Goal: Task Accomplishment & Management: Use online tool/utility

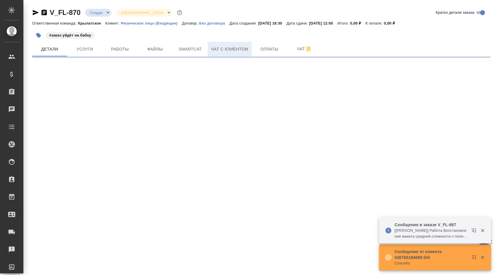
click at [222, 44] on button "Чат с клиентом" at bounding box center [230, 49] width 44 height 15
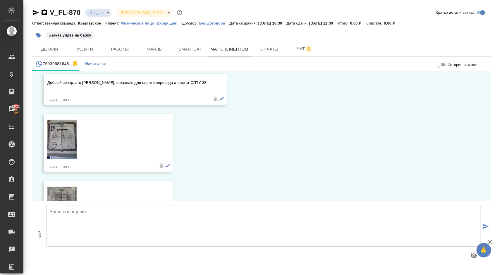
scroll to position [77, 0]
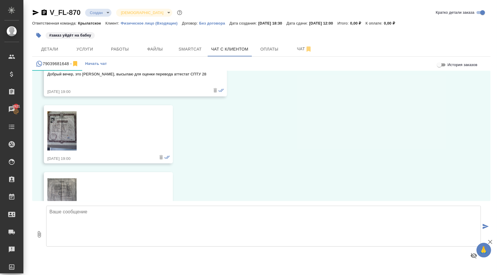
click at [62, 126] on img at bounding box center [61, 130] width 29 height 39
click at [61, 190] on img at bounding box center [61, 197] width 29 height 39
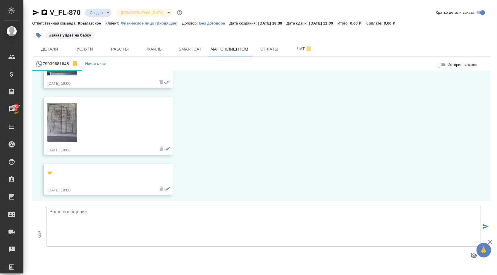
scroll to position [148, 0]
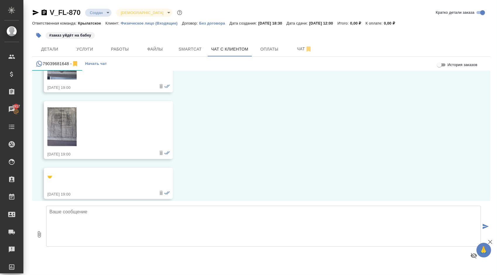
click at [80, 132] on link at bounding box center [99, 128] width 105 height 42
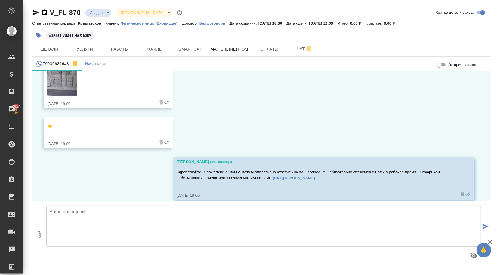
scroll to position [207, 0]
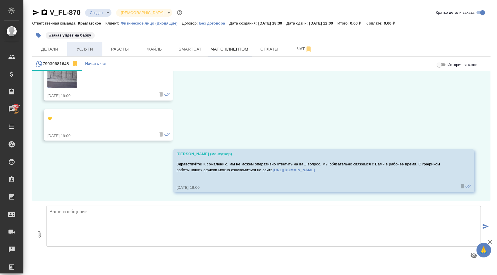
click at [95, 48] on span "Услуги" at bounding box center [85, 49] width 28 height 7
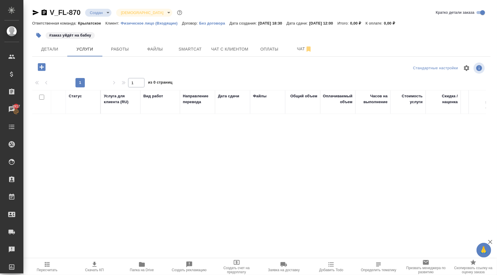
click at [35, 65] on button "button" at bounding box center [42, 67] width 16 height 12
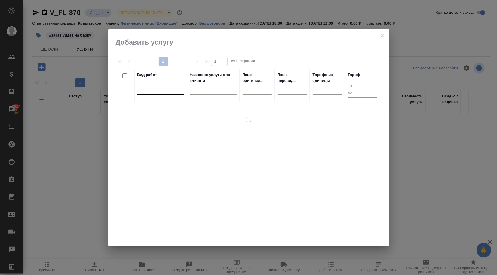
click at [160, 87] on div at bounding box center [160, 89] width 47 height 8
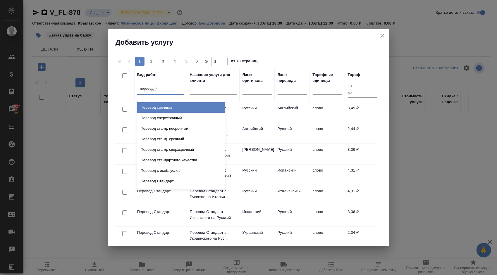
type input "перевод ст"
click at [184, 105] on div "Перевод станд. несрочный" at bounding box center [181, 107] width 88 height 11
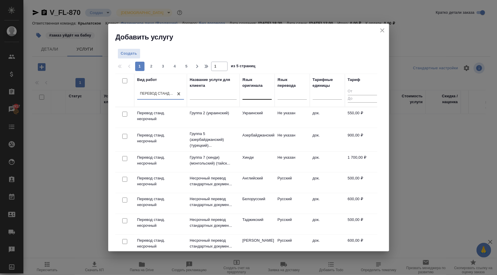
click at [268, 94] on div at bounding box center [257, 94] width 29 height 8
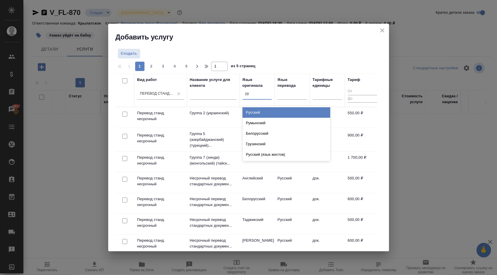
type input "рум"
click at [266, 112] on div "Румынский" at bounding box center [287, 112] width 88 height 11
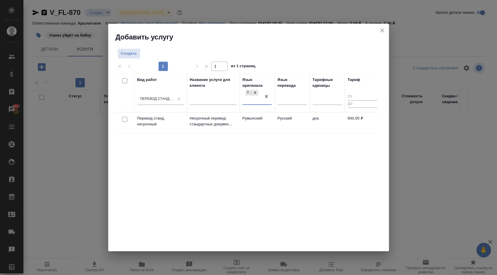
click at [272, 123] on td "Румынский" at bounding box center [257, 123] width 35 height 20
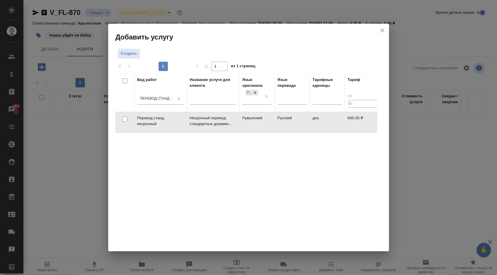
click at [272, 123] on td "Румынский" at bounding box center [257, 122] width 35 height 20
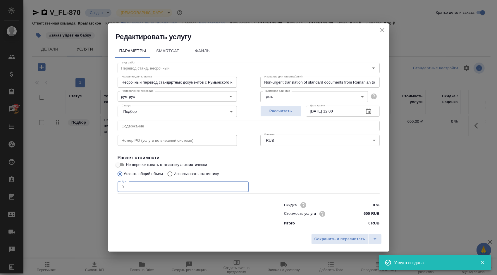
drag, startPoint x: 140, startPoint y: 186, endPoint x: 108, endPoint y: 180, distance: 33.4
click at [108, 180] on div "Редактировать услугу Параметры SmartCat Файлы Вид работ Перевод станд. несрочны…" at bounding box center [248, 137] width 497 height 275
type input "1"
click at [274, 107] on button "Рассчитать" at bounding box center [280, 111] width 41 height 11
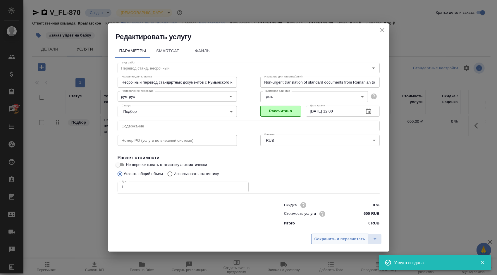
click at [334, 237] on span "Сохранить и пересчитать" at bounding box center [340, 239] width 51 height 7
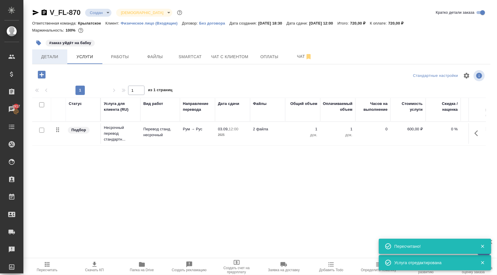
click at [51, 49] on button "Детали" at bounding box center [49, 56] width 35 height 15
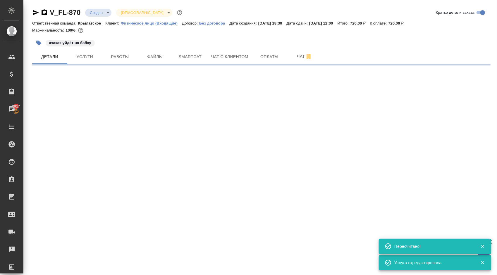
select select "RU"
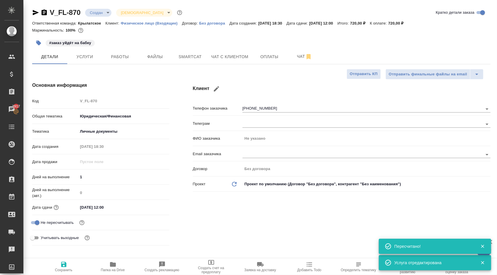
type textarea "x"
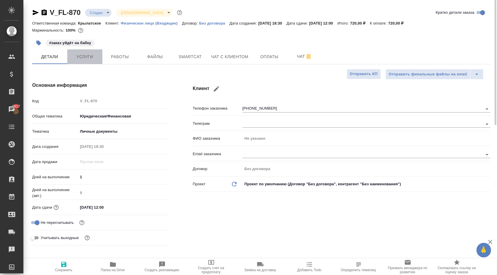
click at [93, 56] on span "Услуги" at bounding box center [85, 56] width 28 height 7
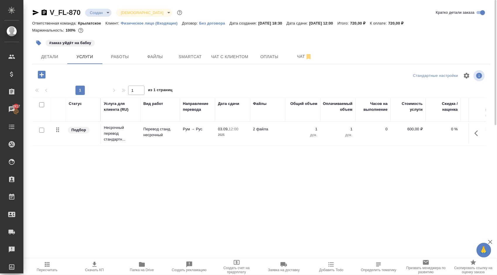
click at [39, 71] on icon "button" at bounding box center [42, 75] width 8 height 8
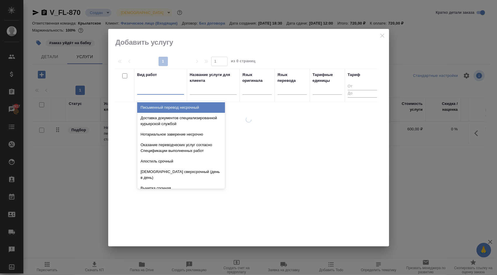
click at [180, 87] on div at bounding box center [160, 89] width 47 height 8
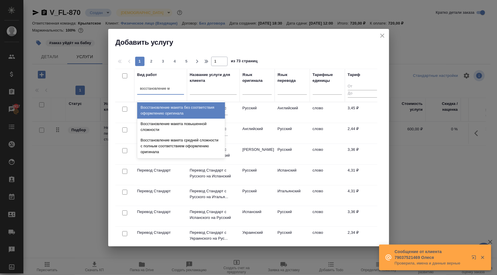
type input "восстановление ма"
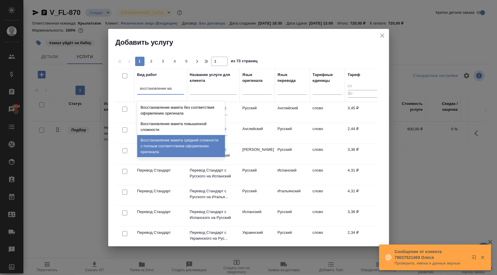
click at [205, 141] on div "Восстановление макета средней сложности с полным соответствием оформлению ориги…" at bounding box center [181, 146] width 88 height 22
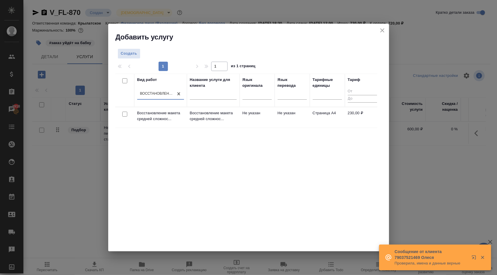
click at [241, 116] on td "Не указан" at bounding box center [257, 117] width 35 height 20
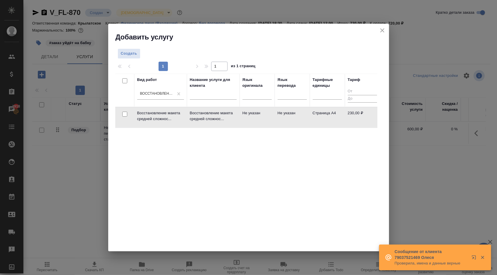
click at [241, 116] on td "Не указан" at bounding box center [257, 117] width 35 height 20
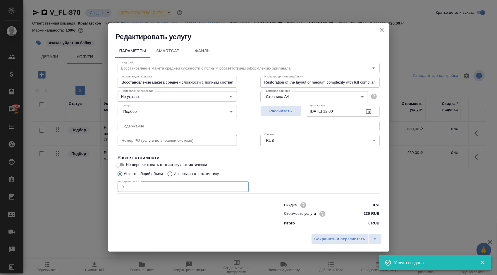
drag, startPoint x: 129, startPoint y: 186, endPoint x: 118, endPoint y: 185, distance: 11.2
click at [118, 185] on input "0" at bounding box center [183, 187] width 131 height 11
type input "2"
click at [319, 235] on button "Сохранить и пересчитать" at bounding box center [339, 239] width 57 height 11
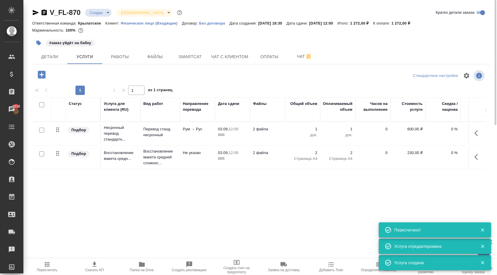
click at [43, 76] on icon "button" at bounding box center [42, 75] width 8 height 8
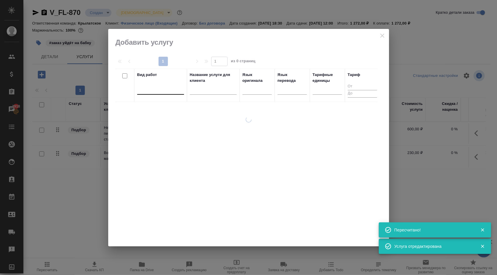
click at [156, 89] on div at bounding box center [160, 89] width 47 height 8
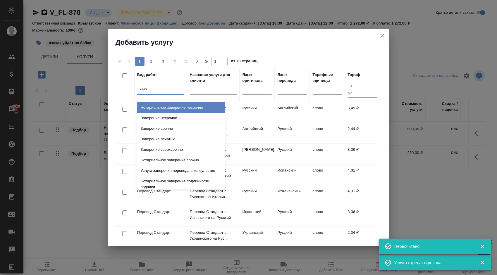
type input "завер"
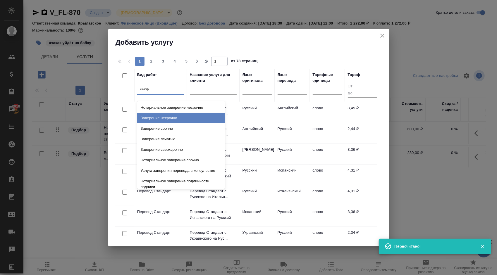
click at [191, 116] on div "Заверение несрочно" at bounding box center [181, 118] width 88 height 11
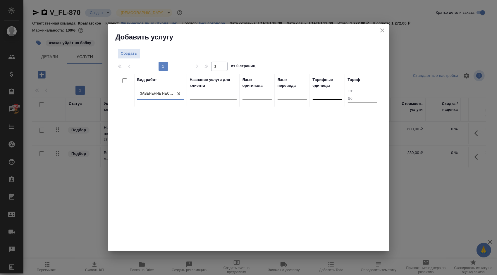
click at [328, 92] on div at bounding box center [327, 94] width 29 height 8
type input "док"
click at [326, 114] on div "док." at bounding box center [357, 112] width 88 height 11
click at [143, 52] on div "Создать" at bounding box center [159, 54] width 89 height 10
click at [129, 56] on span "Создать" at bounding box center [129, 53] width 16 height 7
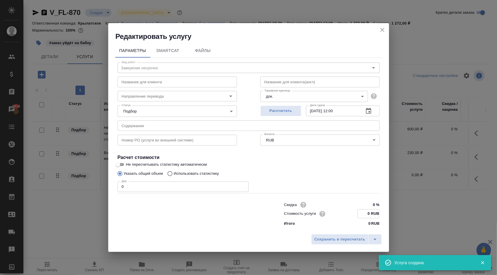
drag, startPoint x: 366, startPoint y: 216, endPoint x: 392, endPoint y: 217, distance: 26.0
click at [391, 217] on div "Редактировать услугу Параметры SmartCat Файлы Вид работ Заверение несрочно Вид …" at bounding box center [248, 137] width 497 height 275
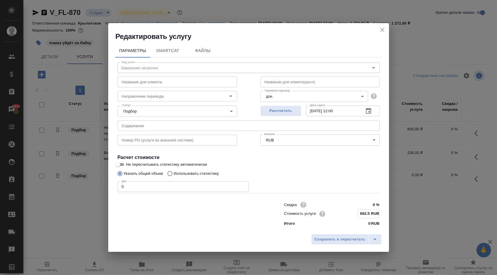
type input "662.5 RUB"
drag, startPoint x: 133, startPoint y: 184, endPoint x: 121, endPoint y: 186, distance: 12.3
click at [121, 186] on input "0" at bounding box center [183, 187] width 131 height 11
type input "1"
click at [349, 245] on div "Сохранить и пересчитать" at bounding box center [248, 241] width 281 height 21
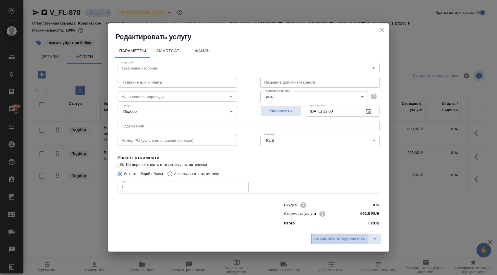
click at [348, 241] on span "Сохранить и пересчитать" at bounding box center [340, 239] width 51 height 7
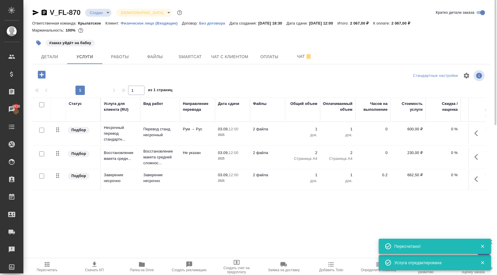
click at [463, 140] on td "600,00 ₽" at bounding box center [478, 133] width 35 height 20
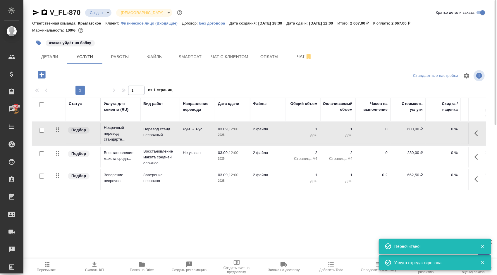
click at [476, 134] on icon "button" at bounding box center [478, 133] width 7 height 7
click at [448, 135] on icon "button" at bounding box center [445, 133] width 7 height 7
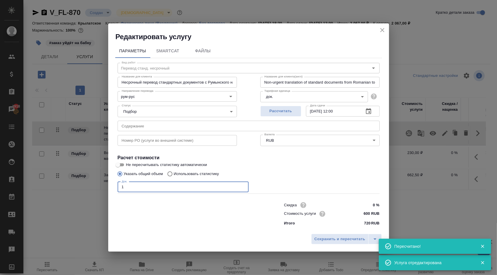
drag, startPoint x: 121, startPoint y: 183, endPoint x: 104, endPoint y: 182, distance: 17.0
click at [104, 182] on div "Редактировать услугу Параметры SmartCat Файлы Вид работ Перевод станд. несрочны…" at bounding box center [248, 137] width 497 height 275
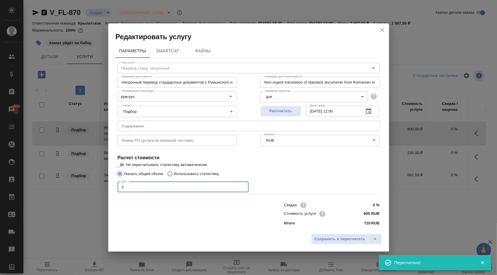
type input "2"
click at [321, 233] on div "Сохранить и пересчитать" at bounding box center [248, 241] width 281 height 21
click at [322, 234] on button "Сохранить и пересчитать" at bounding box center [339, 239] width 57 height 11
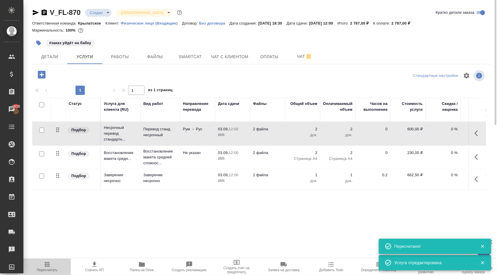
click at [62, 267] on span "Пересчитать" at bounding box center [47, 266] width 40 height 11
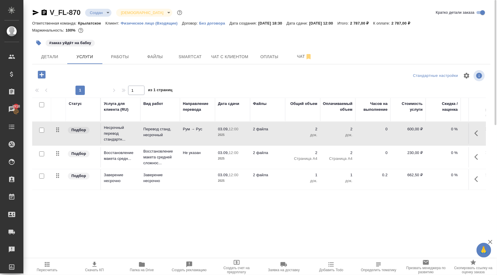
drag, startPoint x: 55, startPoint y: 266, endPoint x: 58, endPoint y: 264, distance: 3.4
click at [54, 266] on span "Пересчитать" at bounding box center [47, 266] width 40 height 11
click at [64, 266] on span "Пересчитать" at bounding box center [47, 266] width 40 height 11
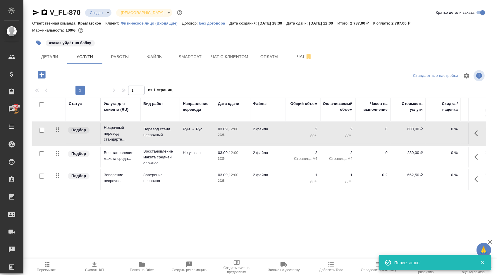
click at [43, 270] on span "Пересчитать" at bounding box center [47, 270] width 21 height 4
click at [51, 56] on span "Детали" at bounding box center [50, 56] width 28 height 7
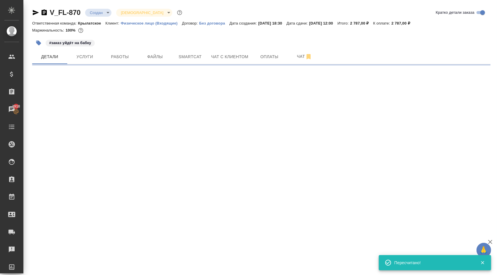
select select "RU"
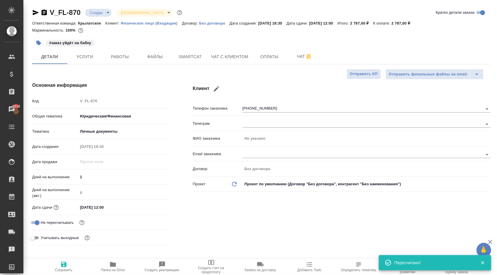
type textarea "x"
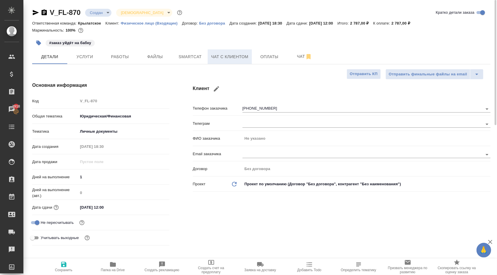
click at [232, 51] on button "Чат с клиентом" at bounding box center [230, 56] width 44 height 15
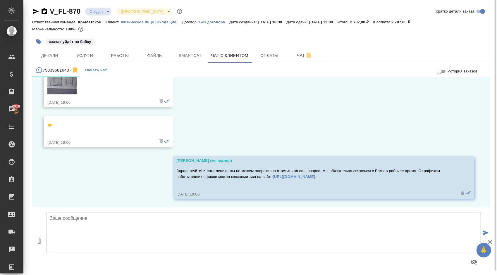
scroll to position [3, 0]
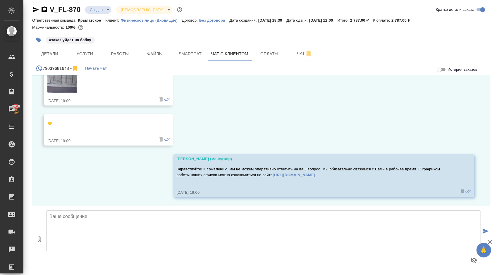
click at [80, 231] on textarea at bounding box center [263, 231] width 435 height 41
paste textarea "Направляем расчёт стоимости по Вашему запросу. Срок исполнения: 2 рабочих дня. …"
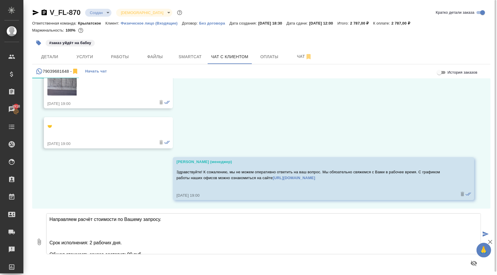
scroll to position [0, 0]
click at [97, 234] on textarea "Направляем расчёт стоимости по Вашему запросу. Срок исполнения: 2 рабочих дня. …" at bounding box center [263, 234] width 435 height 41
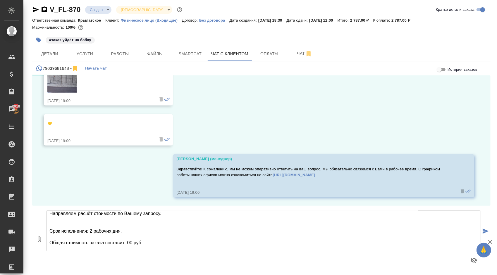
scroll to position [9, 0]
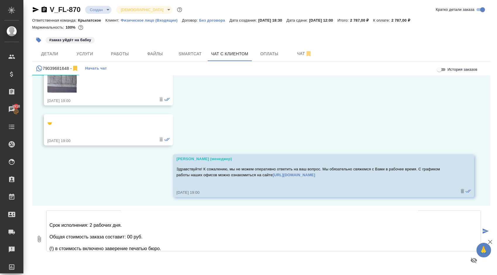
click at [132, 237] on textarea "Направляем расчёт стоимости по Вашему запросу. Срок исполнения: 2 рабочих дня. …" at bounding box center [263, 231] width 435 height 41
click at [58, 246] on textarea "Направляем расчёт стоимости по Вашему запросу. Срок исполнения: 2 рабочих дня. …" at bounding box center [263, 231] width 435 height 41
click at [59, 240] on textarea "Направляем расчёт стоимости по Вашему запросу. Срок исполнения: 2 рабочих дня. …" at bounding box center [263, 231] width 435 height 41
drag, startPoint x: 166, startPoint y: 245, endPoint x: 106, endPoint y: 244, distance: 60.3
click at [106, 244] on textarea "Направляем расчёт стоимости по Вашему запросу. Срок исполнения: 2 рабочих дня. …" at bounding box center [263, 231] width 435 height 41
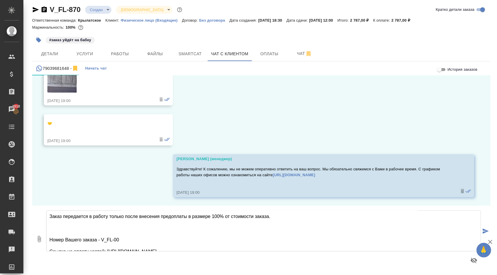
scroll to position [29, 0]
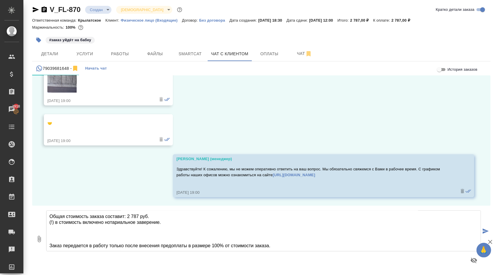
click at [97, 238] on textarea "Направляем расчёт стоимости по Вашему запросу. Срок исполнения: 2 рабочих дня. …" at bounding box center [263, 231] width 435 height 41
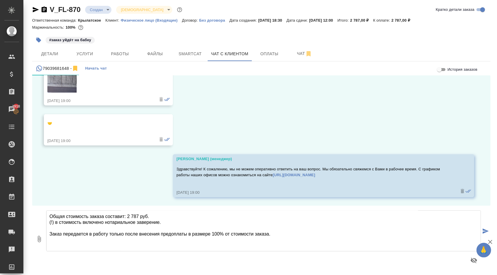
click at [73, 247] on textarea "Направляем расчёт стоимости по Вашему запросу. Срок исполнения: 2 рабочих дня. …" at bounding box center [263, 231] width 435 height 41
click at [126, 249] on textarea "Направляем расчёт стоимости по Вашему запросу. Срок исполнения: 2 рабочих дня. …" at bounding box center [263, 231] width 435 height 41
click at [126, 246] on textarea "Направляем расчёт стоимости по Вашему запросу. Срок исполнения: 2 рабочих дня. …" at bounding box center [263, 231] width 435 height 41
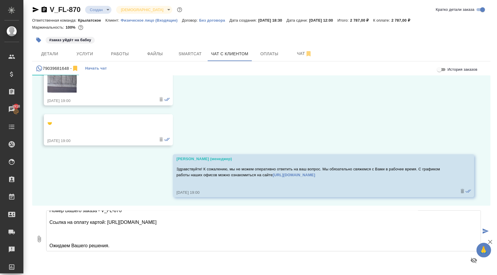
scroll to position [65, 0]
click at [110, 236] on textarea "Направляем расчёт стоимости по Вашему запросу. Срок исполнения: 2 рабочих дня. …" at bounding box center [263, 231] width 435 height 41
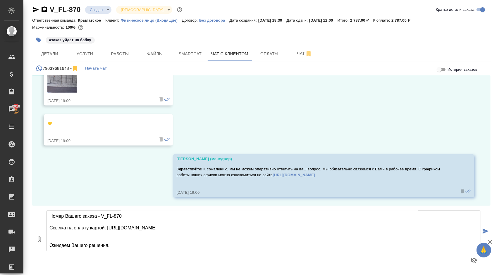
scroll to position [0, 0]
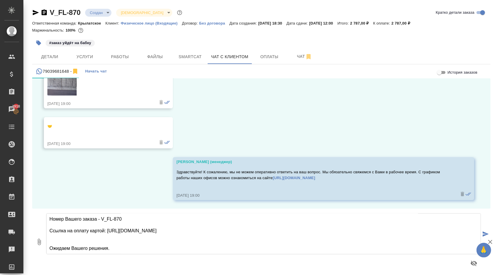
click at [71, 226] on textarea "Направляем расчёт стоимости по Вашему запросу. Срок исполнения: 2 рабочих дня. …" at bounding box center [263, 234] width 435 height 41
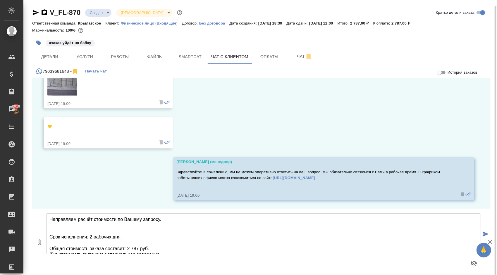
scroll to position [3, 0]
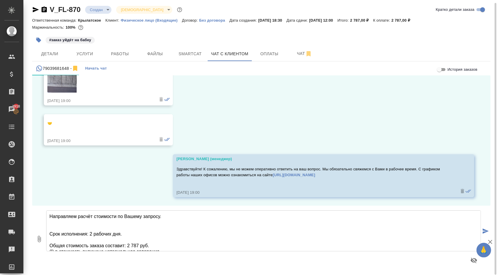
click at [71, 237] on textarea "Направляем расчёт стоимости по Вашему запросу. Срок исполнения: 2 рабочих дня. …" at bounding box center [263, 231] width 435 height 41
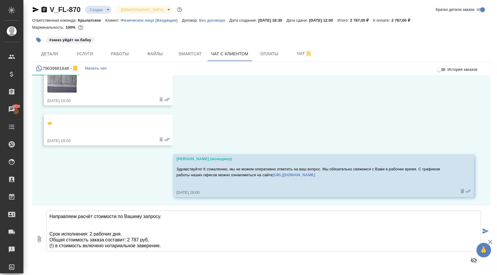
click at [173, 245] on textarea "Направляем расчёт стоимости по Вашему запросу. Срок исполнения: 2 рабочих дня. …" at bounding box center [263, 231] width 435 height 41
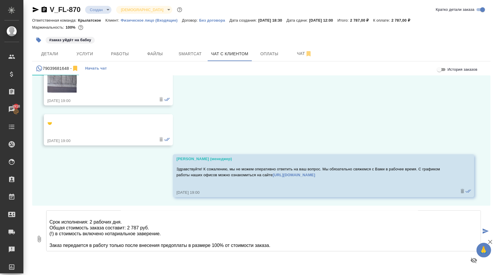
scroll to position [47, 0]
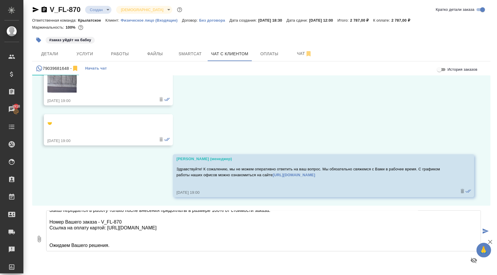
click at [154, 241] on textarea "Направляем расчёт стоимости по Вашему запросу. Срок исполнения: 2 рабочих дня. …" at bounding box center [263, 231] width 435 height 41
type textarea "Направляем расчёт стоимости по Вашему запросу. Срок исполнения: 2 рабочих дня. …"
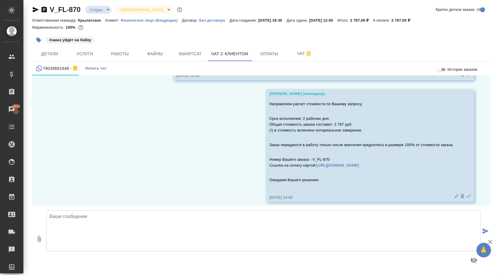
scroll to position [328, 0]
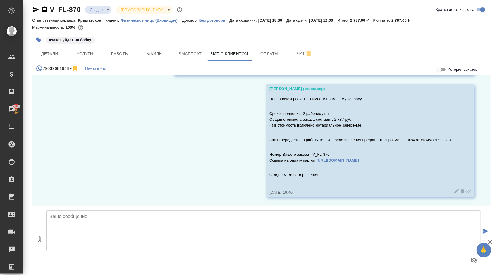
click at [90, 9] on body "🙏 .cls-1 fill:#fff; AWATERA [PERSON_NAME] Клиенты Спецификации Заказы 2918 Чаты…" at bounding box center [248, 137] width 497 height 275
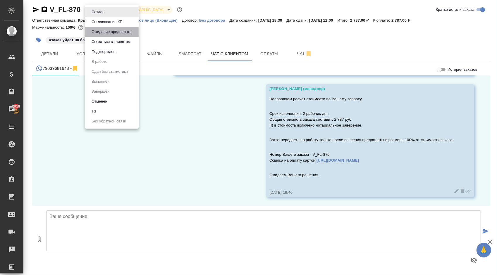
click at [103, 29] on button "Ожидание предоплаты" at bounding box center [112, 32] width 44 height 6
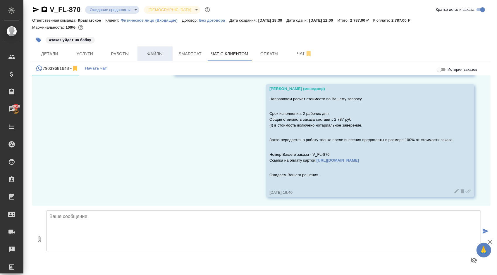
click at [154, 53] on span "Файлы" at bounding box center [155, 53] width 28 height 7
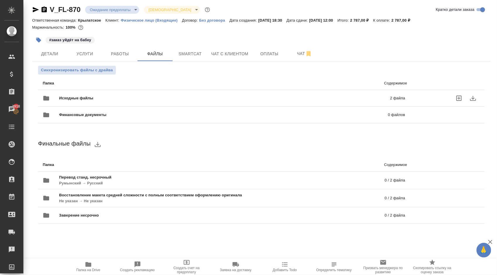
click at [80, 99] on span "Исходные файлы" at bounding box center [150, 98] width 183 height 6
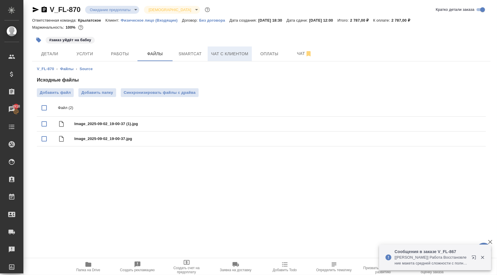
click at [228, 51] on span "Чат с клиентом" at bounding box center [229, 53] width 37 height 7
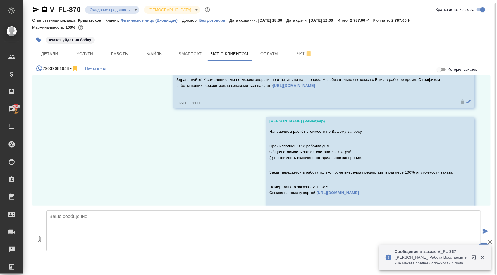
scroll to position [328, 0]
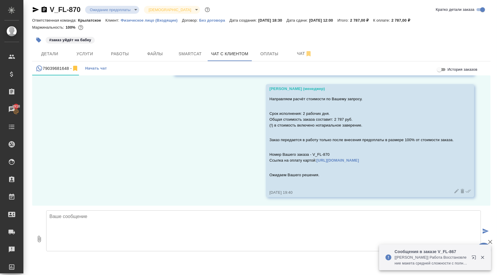
click at [473, 257] on icon "button" at bounding box center [475, 258] width 7 height 7
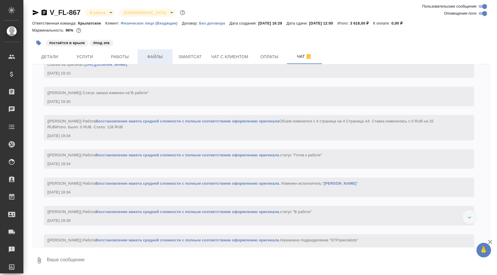
scroll to position [683, 0]
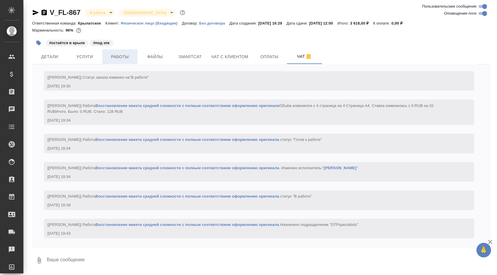
click at [131, 52] on button "Работы" at bounding box center [119, 56] width 35 height 15
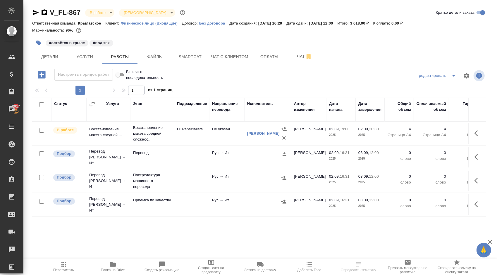
click at [74, 265] on span "Пересчитать" at bounding box center [64, 266] width 42 height 11
